Goal: Task Accomplishment & Management: Manage account settings

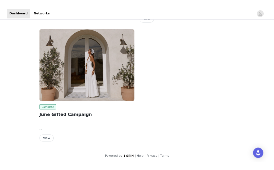
scroll to position [336, 0]
